Goal: Find specific page/section: Find specific page/section

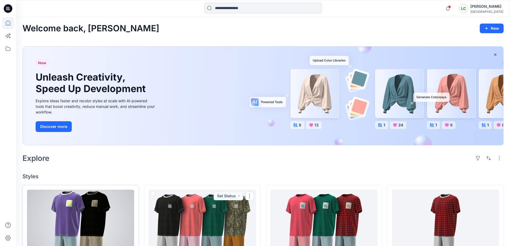
scroll to position [118, 0]
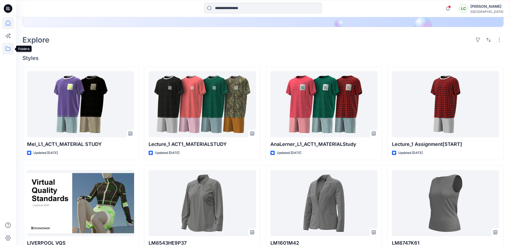
click at [9, 49] on icon at bounding box center [8, 49] width 12 height 12
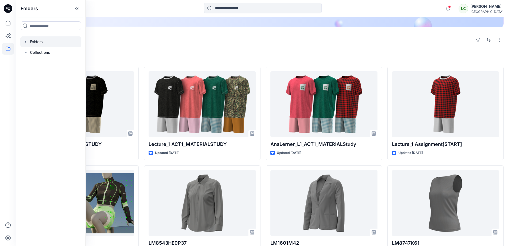
click at [42, 42] on div at bounding box center [50, 41] width 61 height 11
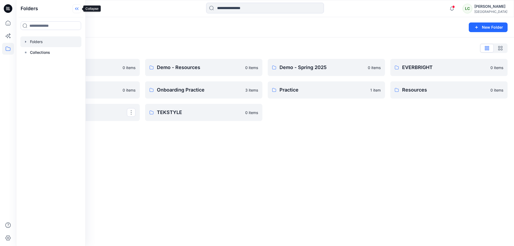
click at [77, 9] on icon at bounding box center [77, 9] width 1 height 3
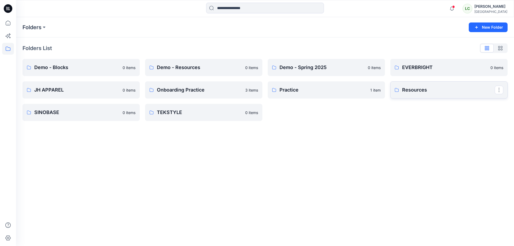
click at [410, 91] on p "Resources" at bounding box center [448, 90] width 93 height 8
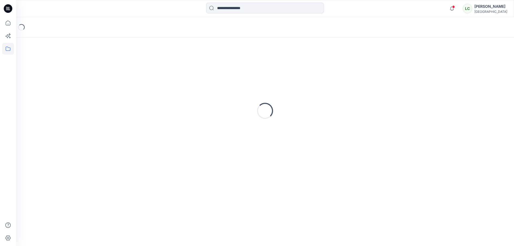
click at [410, 91] on div "Loading..." at bounding box center [266, 111] width 486 height 134
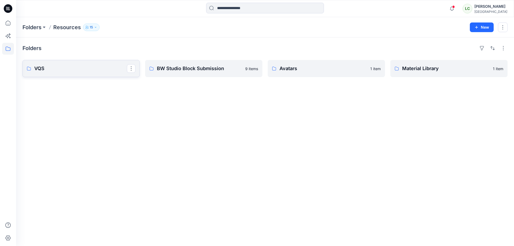
click at [120, 70] on p "VQS" at bounding box center [80, 69] width 93 height 8
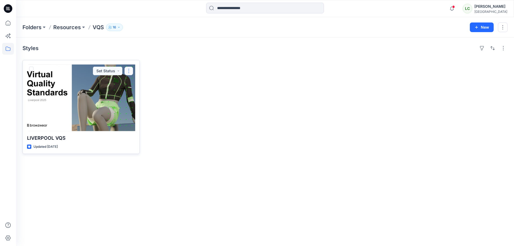
click at [129, 70] on button "button" at bounding box center [129, 71] width 9 height 9
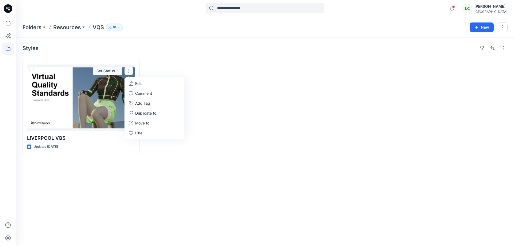
click at [203, 71] on div at bounding box center [203, 107] width 117 height 94
